Goal: Task Accomplishment & Management: Use online tool/utility

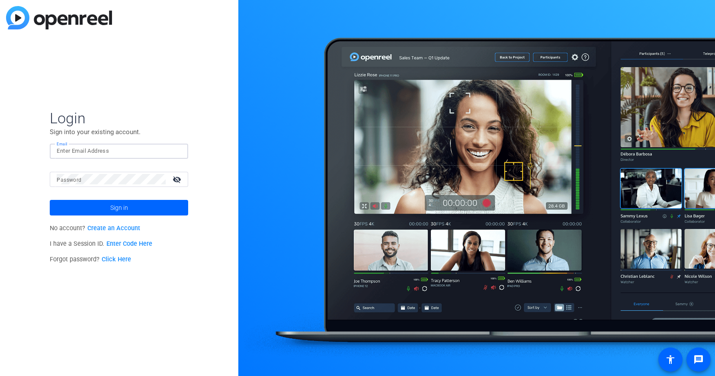
click at [136, 151] on input "Email" at bounding box center [119, 151] width 125 height 10
type input "[EMAIL_ADDRESS][PERSON_NAME][DOMAIN_NAME]"
click at [111, 212] on span "Sign in" at bounding box center [119, 208] width 18 height 22
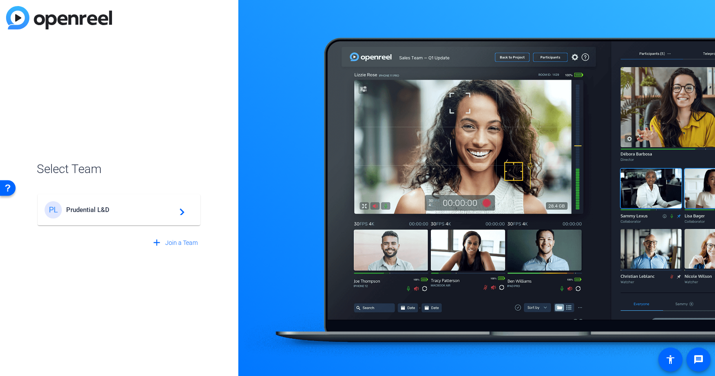
click at [111, 212] on span "Prudential L&D" at bounding box center [120, 210] width 108 height 8
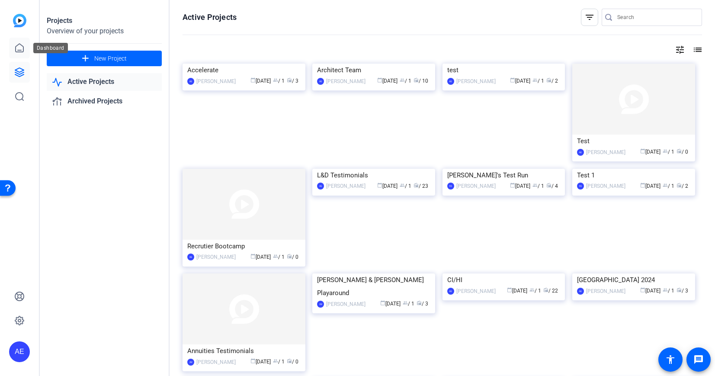
click at [21, 47] on icon at bounding box center [19, 48] width 10 height 10
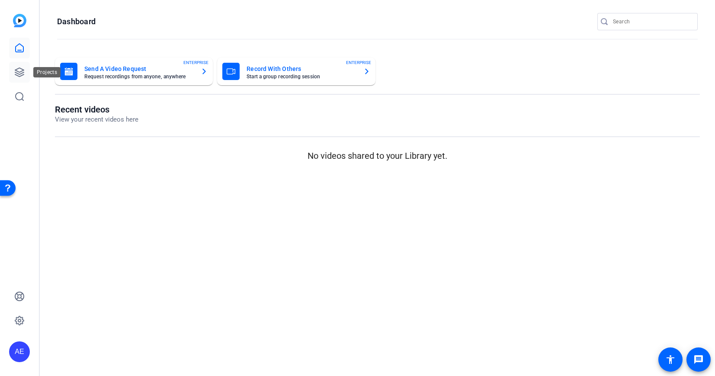
click at [23, 64] on link at bounding box center [19, 72] width 21 height 21
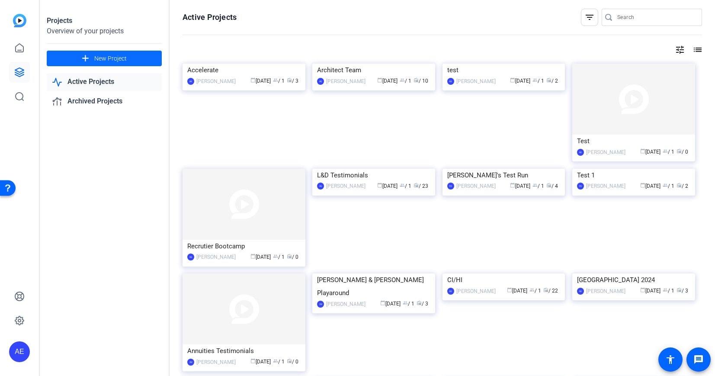
click at [120, 58] on span "New Project" at bounding box center [110, 58] width 32 height 9
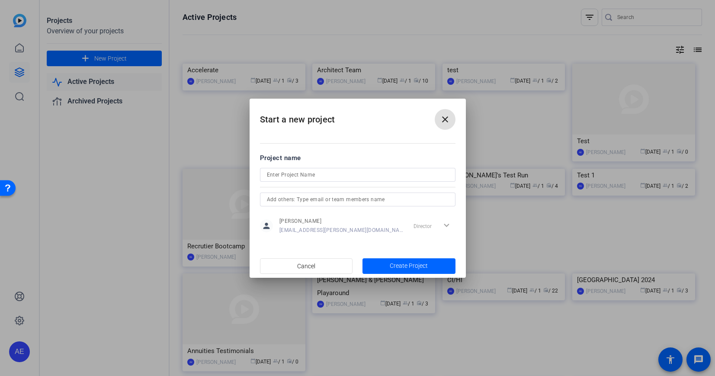
click at [281, 177] on input at bounding box center [358, 175] width 182 height 10
paste input "Continuous Improvement Video"
click at [339, 177] on input "Continuous Improvement Video" at bounding box center [358, 175] width 182 height 10
type input "Continuous Improvement"
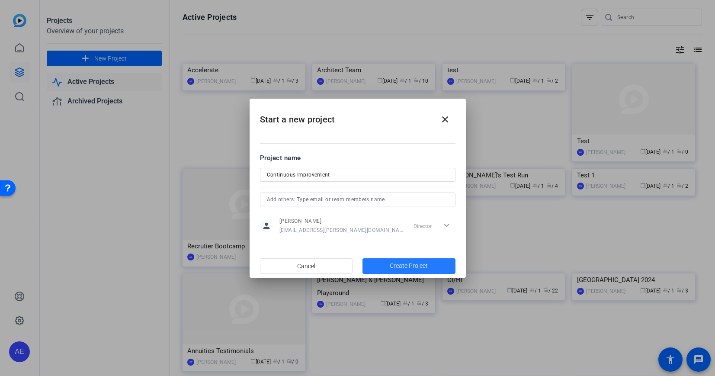
click at [413, 266] on span "Create Project" at bounding box center [409, 265] width 38 height 9
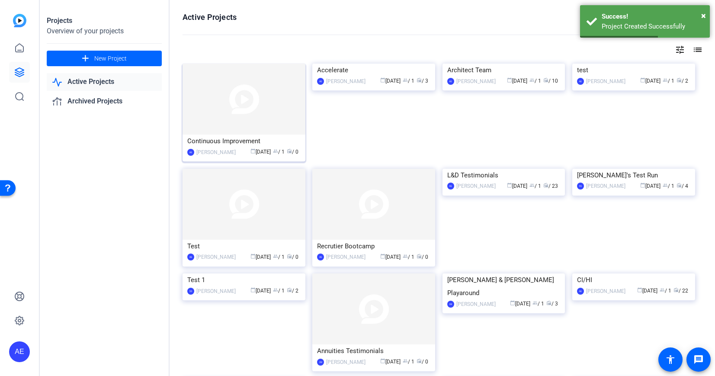
click at [237, 117] on img at bounding box center [244, 99] width 123 height 71
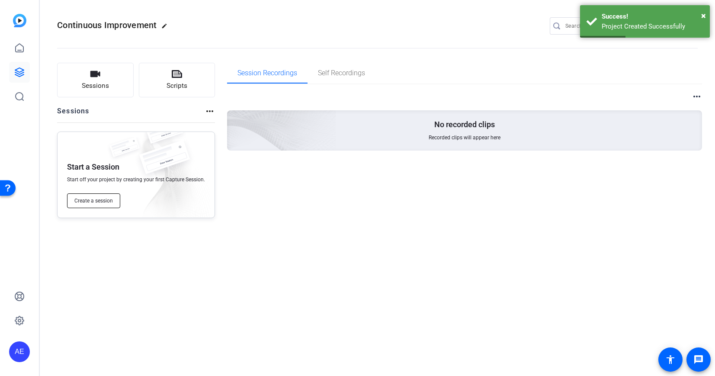
click at [105, 202] on span "Create a session" at bounding box center [93, 200] width 38 height 7
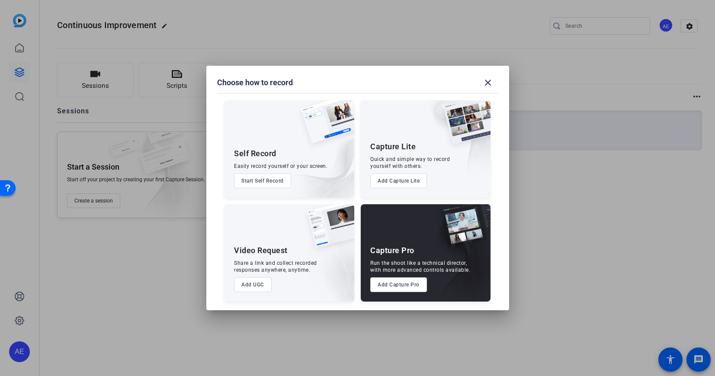
click at [397, 282] on button "Add Capture Pro" at bounding box center [398, 284] width 57 height 15
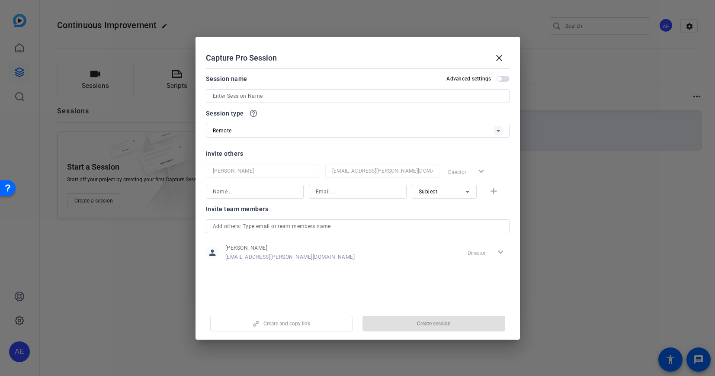
click at [253, 96] on input at bounding box center [358, 96] width 290 height 10
paste input "Continuous Improvement Video"
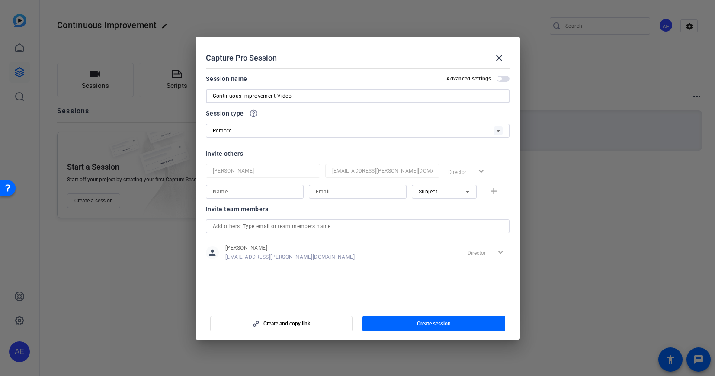
click at [286, 96] on input "Continuous Improvement Video" at bounding box center [358, 96] width 290 height 10
type input "Continuous Improvement"
click at [260, 194] on input at bounding box center [255, 191] width 84 height 10
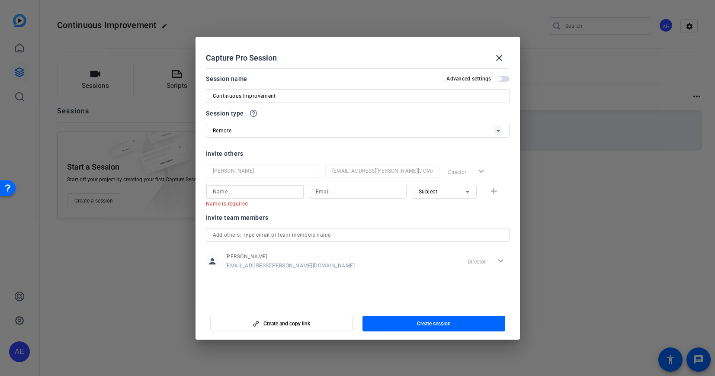
paste input "Janille Fagundo <janille.fagundo@prudential.com>"
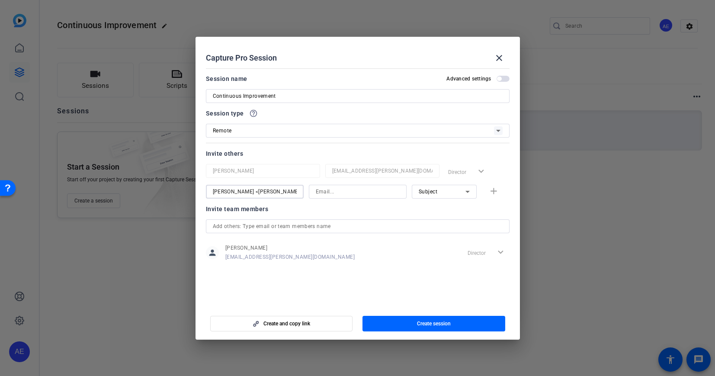
scroll to position [0, 40]
type input "Janille Fagundo <janille.fagundo@prudential.com>"
click at [343, 194] on input at bounding box center [358, 191] width 84 height 10
paste input "Janille Fagundo <janille.fagundo@prudential.com>"
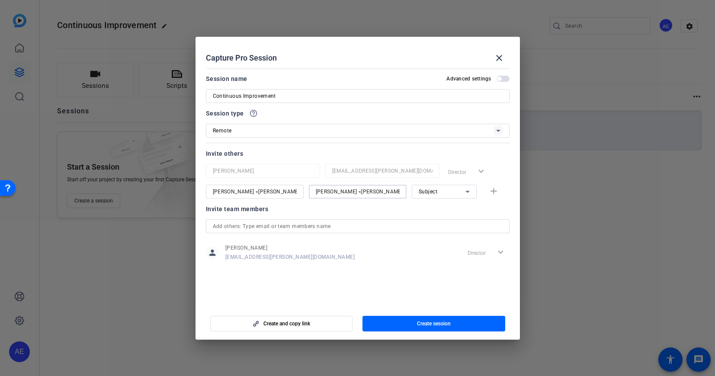
scroll to position [0, 40]
click at [351, 191] on input "Janille Fagundo <janille.fagundo@prudential.com>" at bounding box center [358, 191] width 84 height 10
click at [330, 195] on input "Janille Fagundo <janille.fagundo@prudential.com>" at bounding box center [358, 191] width 84 height 10
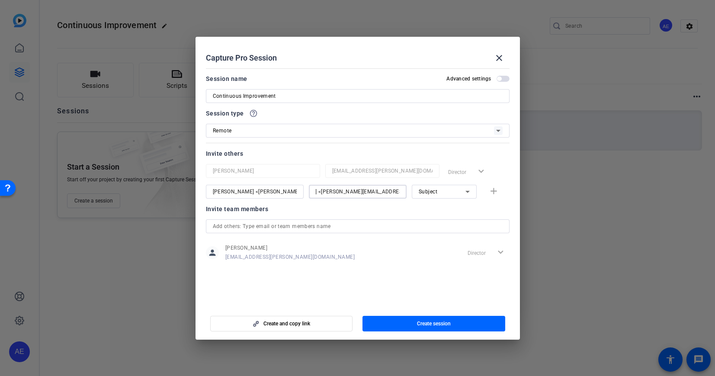
scroll to position [0, 0]
drag, startPoint x: 317, startPoint y: 191, endPoint x: 292, endPoint y: 188, distance: 26.1
click at [292, 188] on div "Janille Fagundo <janille.fagundo@prudential.com> Janille Fagundo <janille.fagun…" at bounding box center [358, 192] width 304 height 14
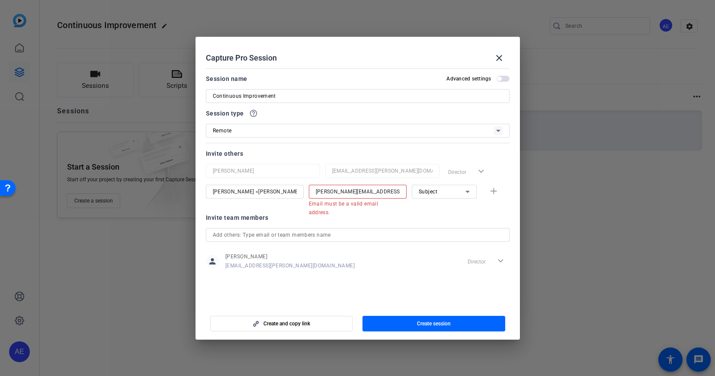
click at [402, 193] on div "janille.fagundo@prudential.com>" at bounding box center [358, 192] width 98 height 14
click at [401, 192] on div "janille.fagundo@prudential.com>" at bounding box center [358, 192] width 98 height 14
click at [398, 192] on input "janille.fagundo@prudential.com>" at bounding box center [358, 191] width 84 height 10
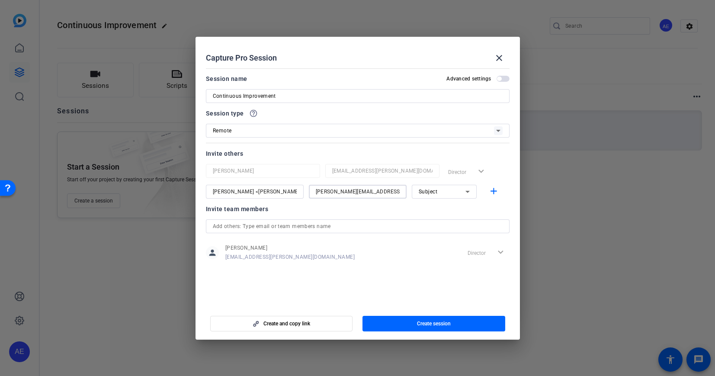
type input "janille.fagundo@prudential.com"
click at [298, 192] on div "Janille Fagundo <janille.fagundo@prudential.com>" at bounding box center [255, 192] width 98 height 14
click at [253, 193] on input "Janille Fagundo <janille.fagundo@prudential.com>" at bounding box center [255, 191] width 84 height 10
drag, startPoint x: 212, startPoint y: 191, endPoint x: 303, endPoint y: 200, distance: 91.3
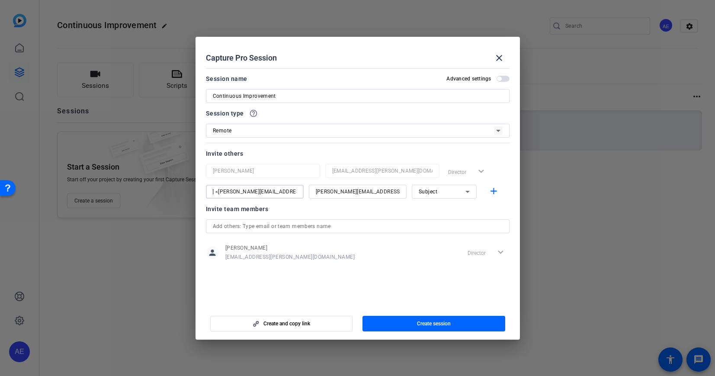
click at [303, 199] on mat-form-field "Janille Fagundo <janille.fagundo@prudential.com>" at bounding box center [255, 192] width 98 height 14
type input "Janille Fagundo"
click at [467, 189] on icon at bounding box center [467, 191] width 10 height 10
click at [445, 223] on mat-option "Watcher" at bounding box center [444, 223] width 65 height 14
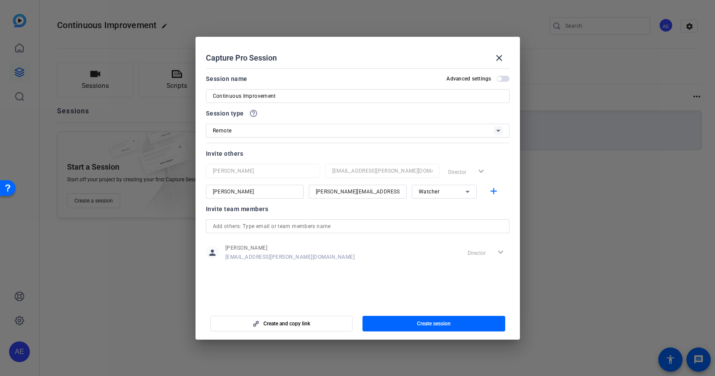
click at [310, 213] on div "Invite team members" at bounding box center [358, 209] width 304 height 10
click at [407, 327] on span "button" at bounding box center [433, 323] width 143 height 21
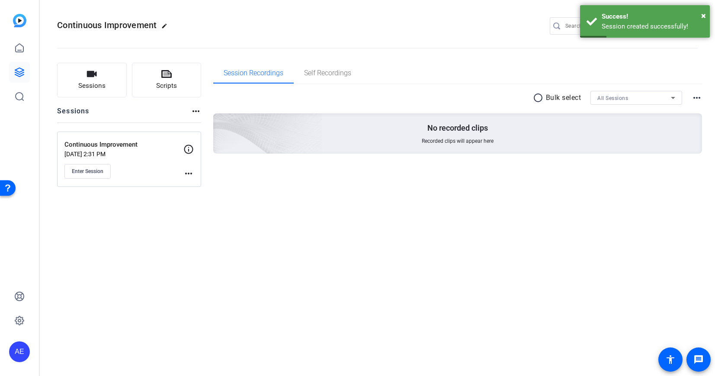
click at [193, 148] on icon at bounding box center [188, 149] width 10 height 10
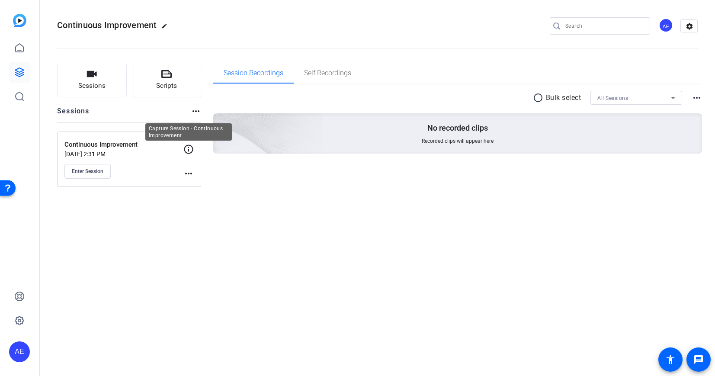
click at [187, 148] on icon at bounding box center [188, 149] width 10 height 10
click at [187, 176] on mat-icon "more_horiz" at bounding box center [188, 173] width 10 height 10
click at [94, 175] on div at bounding box center [357, 188] width 715 height 376
click at [95, 166] on button "Enter Session" at bounding box center [87, 171] width 46 height 15
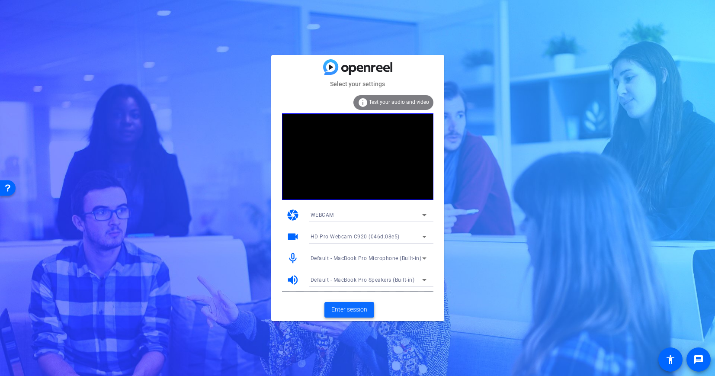
click at [359, 311] on span "Enter session" at bounding box center [349, 309] width 36 height 9
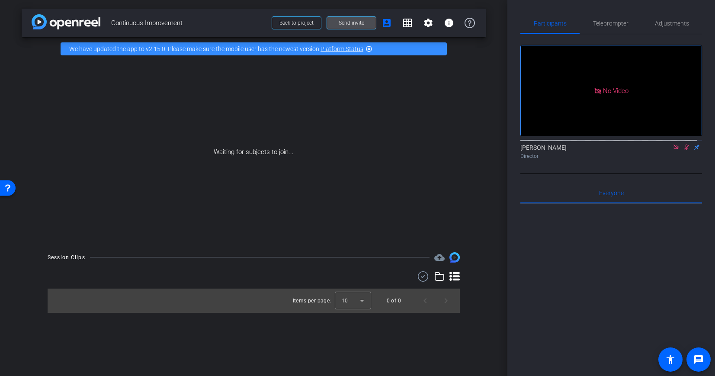
click at [353, 21] on span "Send invite" at bounding box center [352, 22] width 26 height 7
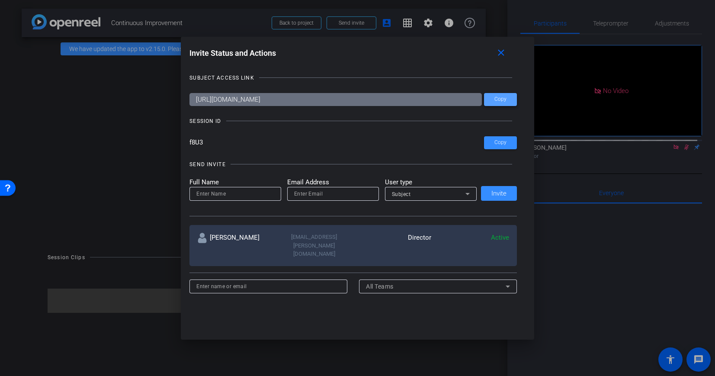
click at [494, 103] on span at bounding box center [500, 99] width 33 height 21
